Goal: Check status: Check status

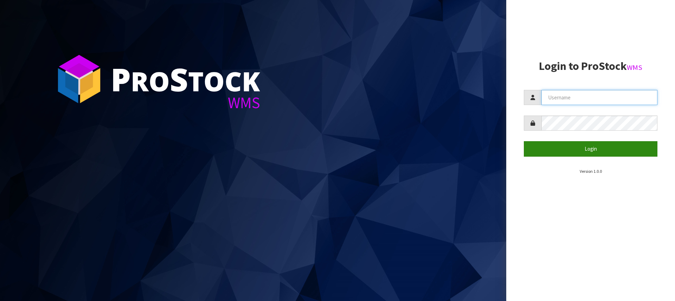
type input "[PERSON_NAME][EMAIL_ADDRESS][DOMAIN_NAME]"
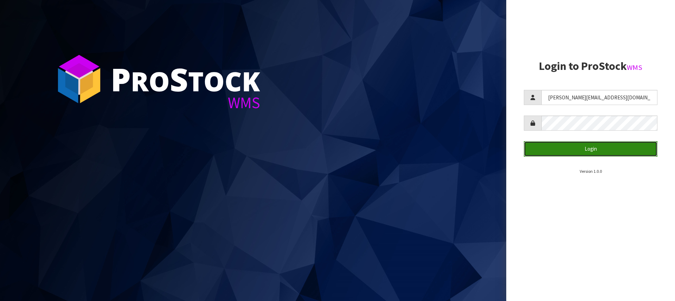
click at [594, 147] on button "Login" at bounding box center [591, 148] width 134 height 15
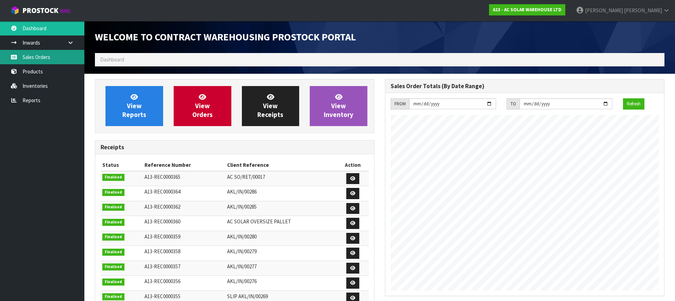
scroll to position [375, 290]
click at [21, 61] on link "Sales Orders" at bounding box center [42, 57] width 84 height 14
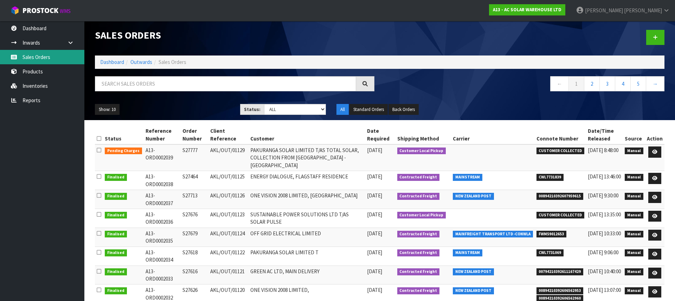
scroll to position [1, 0]
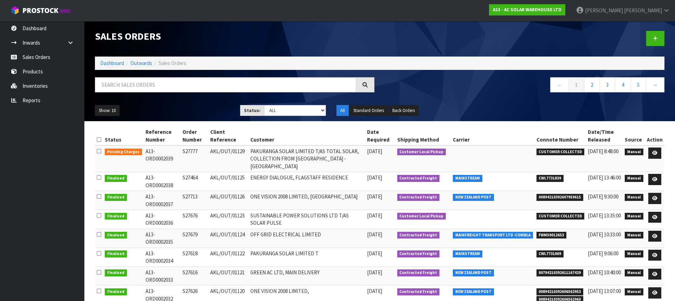
click at [559, 232] on span "FWM59012653" at bounding box center [552, 235] width 30 height 7
copy span "FWM59012653"
click at [551, 175] on span "CWL7731839" at bounding box center [550, 178] width 27 height 7
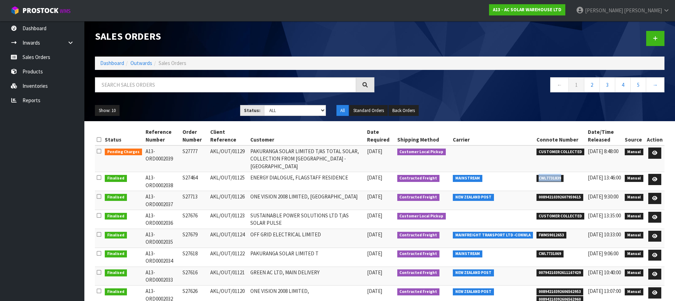
copy span "CWL7731839"
